Goal: Task Accomplishment & Management: Use online tool/utility

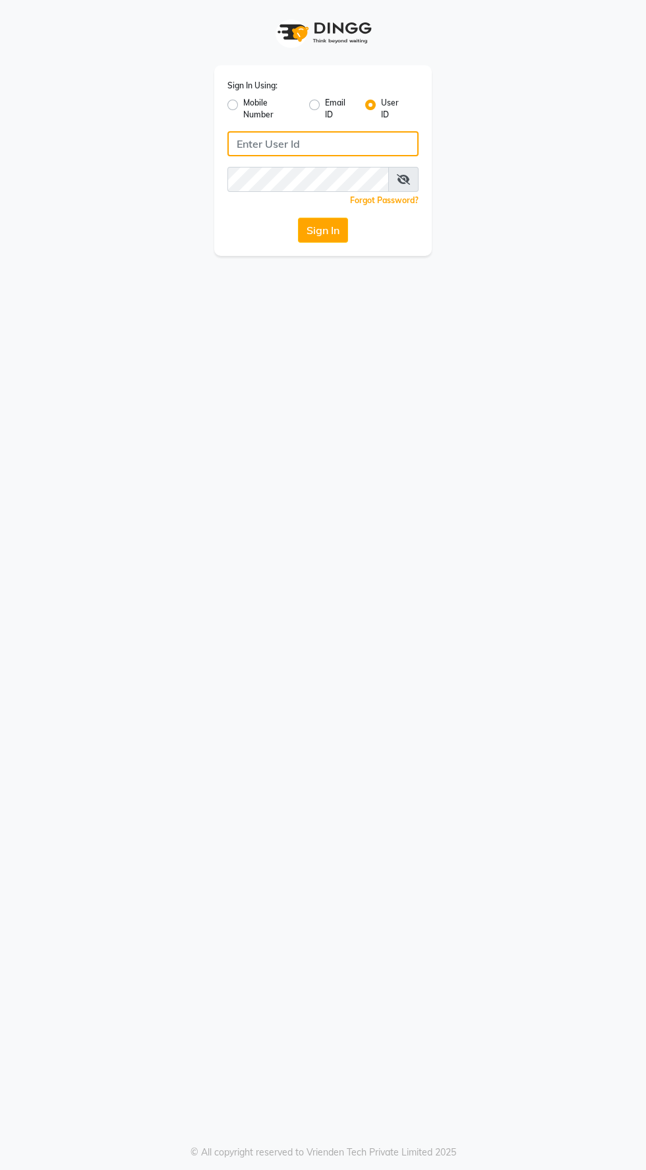
click at [319, 143] on input "Username" at bounding box center [323, 143] width 191 height 25
type input "eliteimagemakeover"
click at [298, 218] on button "Sign In" at bounding box center [323, 230] width 50 height 25
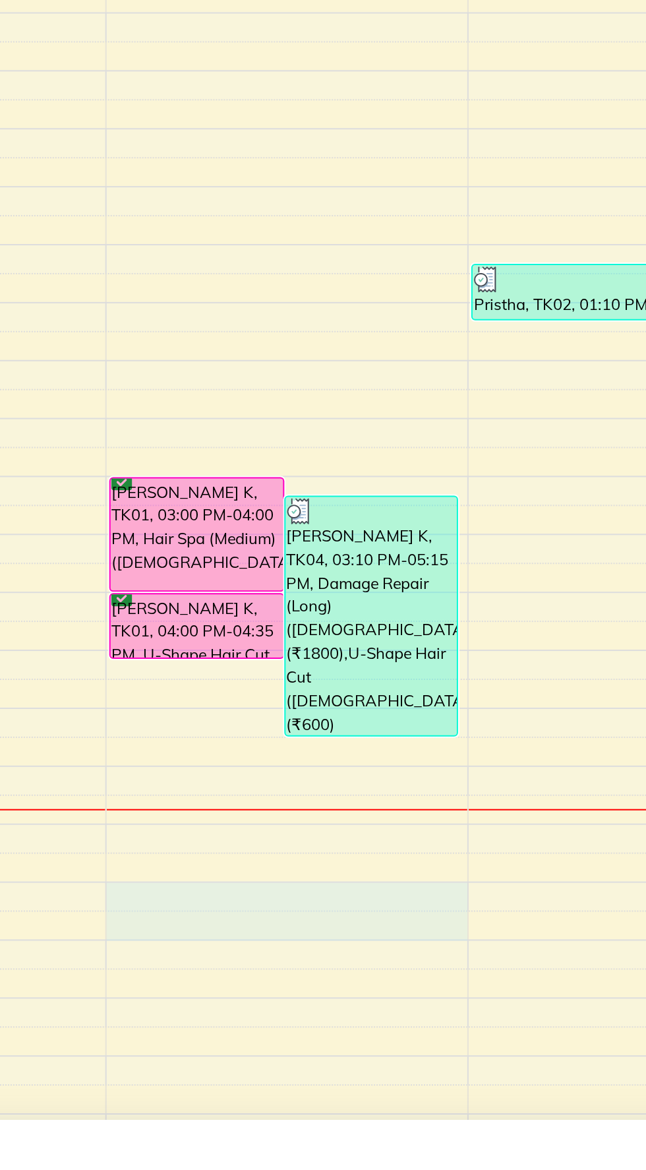
scroll to position [1, 0]
select select "88652"
select select "tentative"
select select "1110"
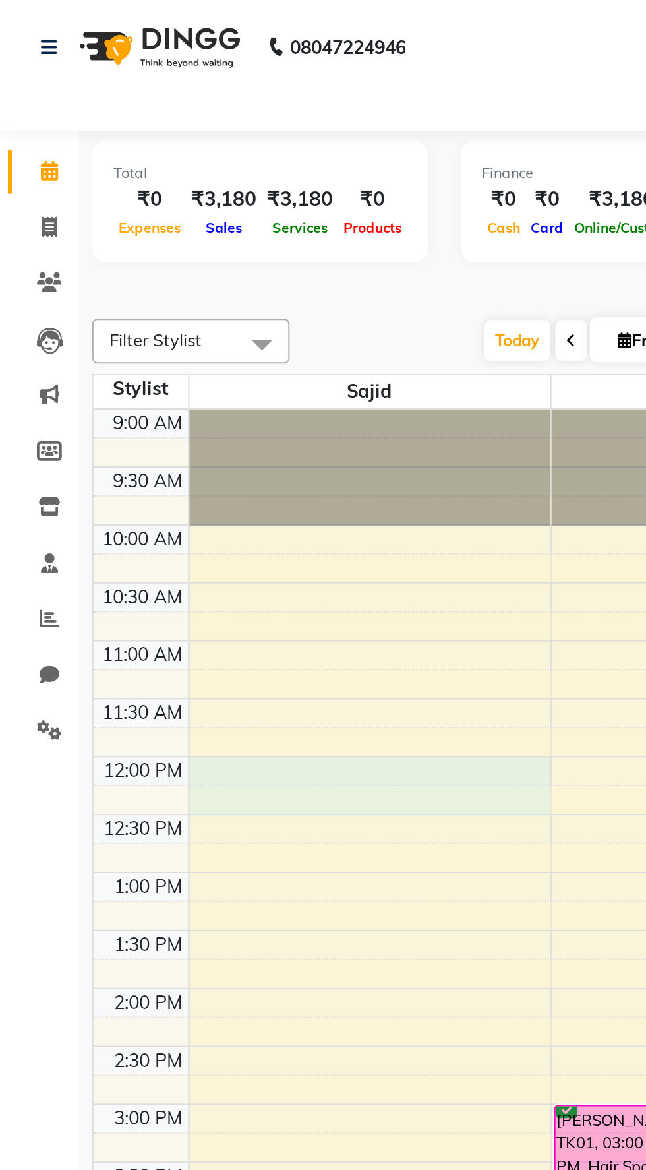
scroll to position [0, 0]
